Goal: Task Accomplishment & Management: Manage account settings

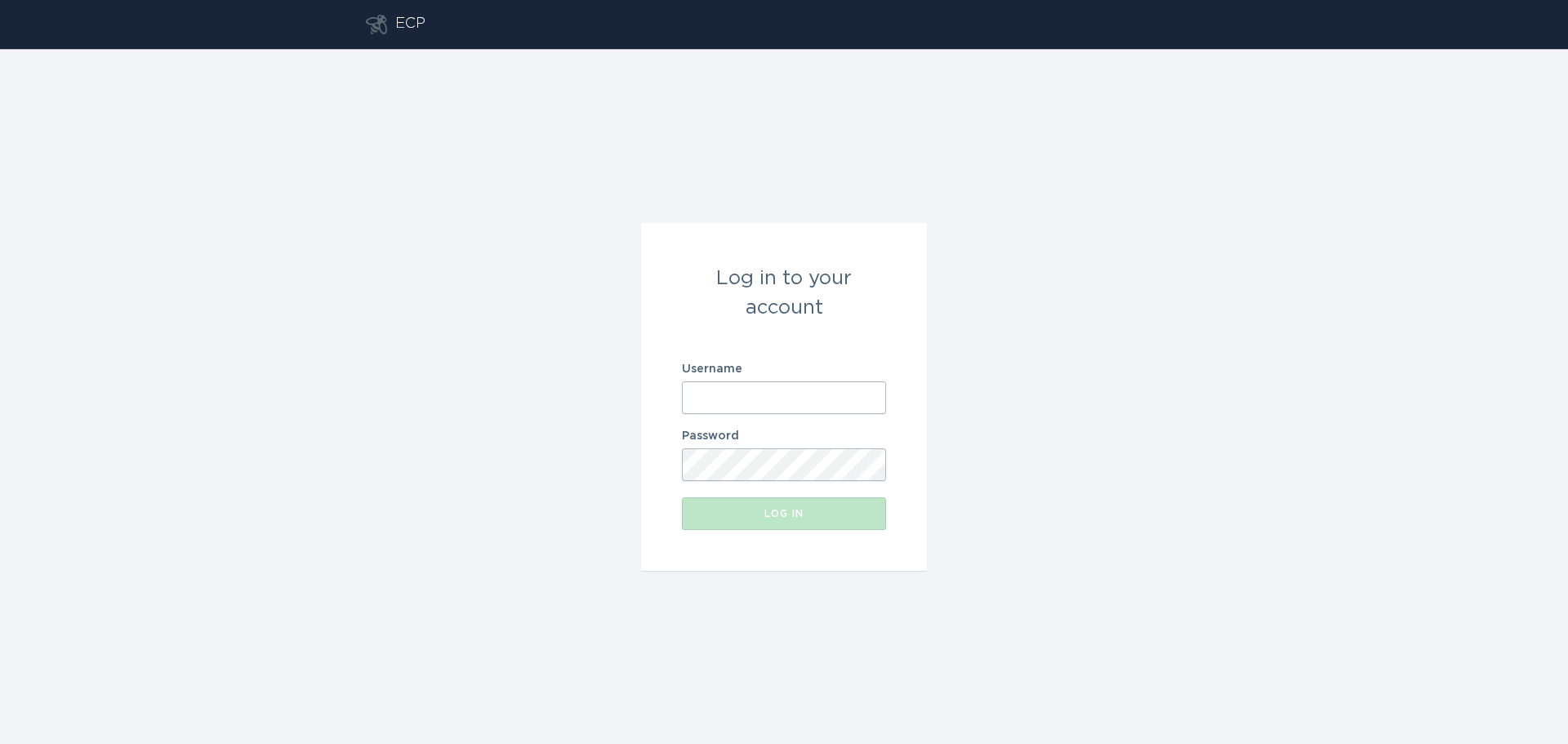
click at [728, 394] on input "Username" at bounding box center [784, 398] width 204 height 33
type input "[EMAIL_ADDRESS][DOMAIN_NAME]"
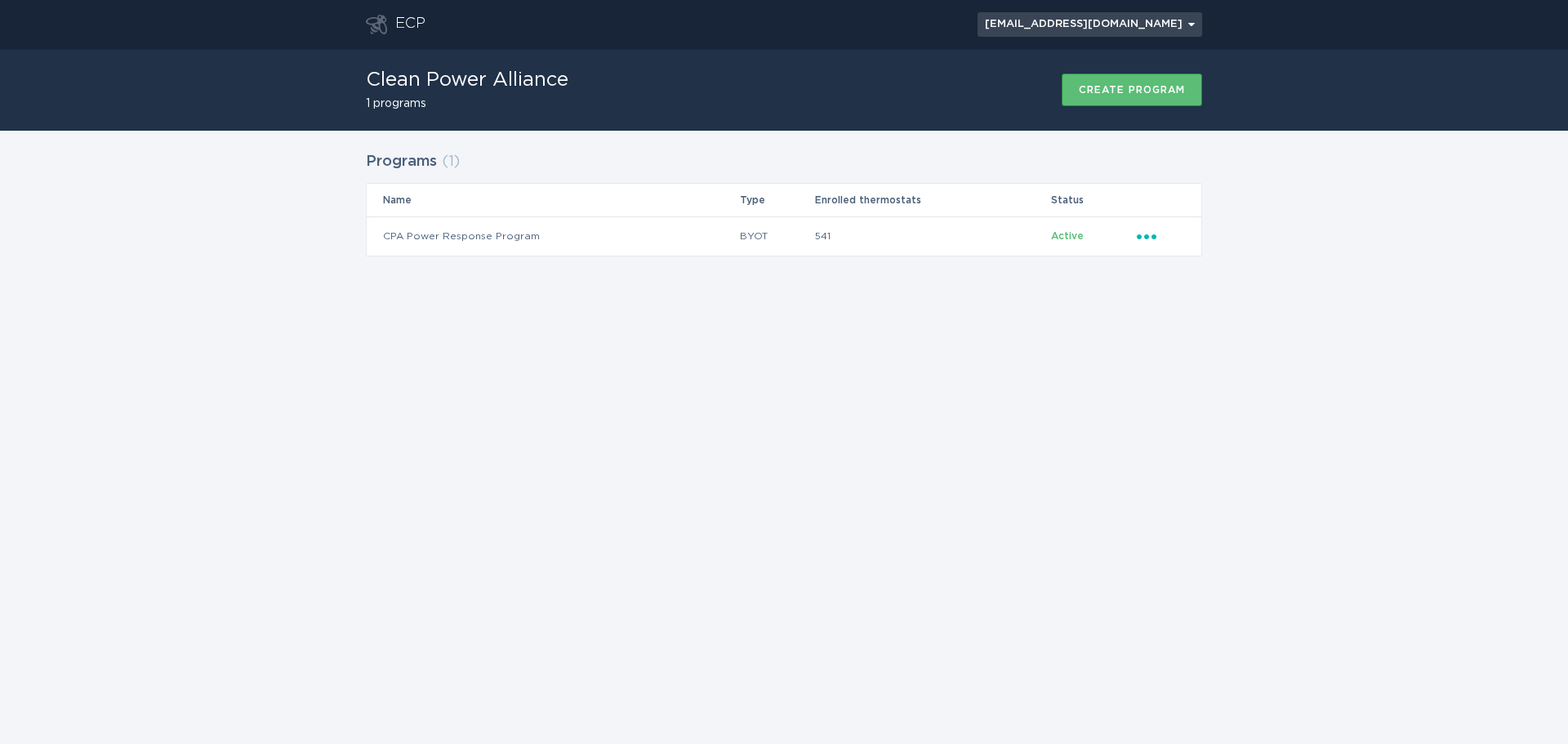
click at [1149, 15] on button "[EMAIL_ADDRESS][DOMAIN_NAME] Chevron" at bounding box center [1091, 25] width 225 height 25
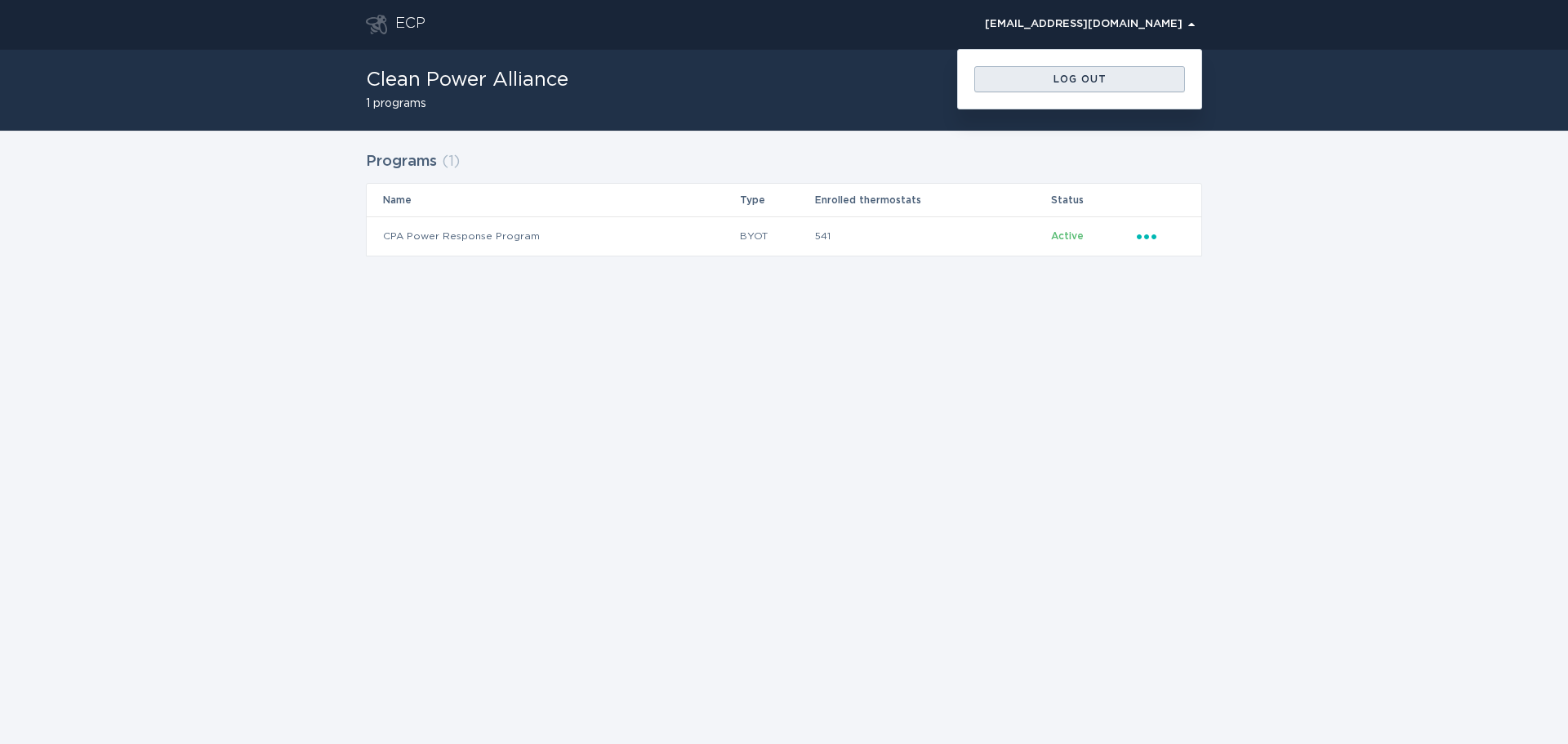
click at [1097, 78] on div "Log out" at bounding box center [1080, 79] width 195 height 9
